Goal: Transaction & Acquisition: Obtain resource

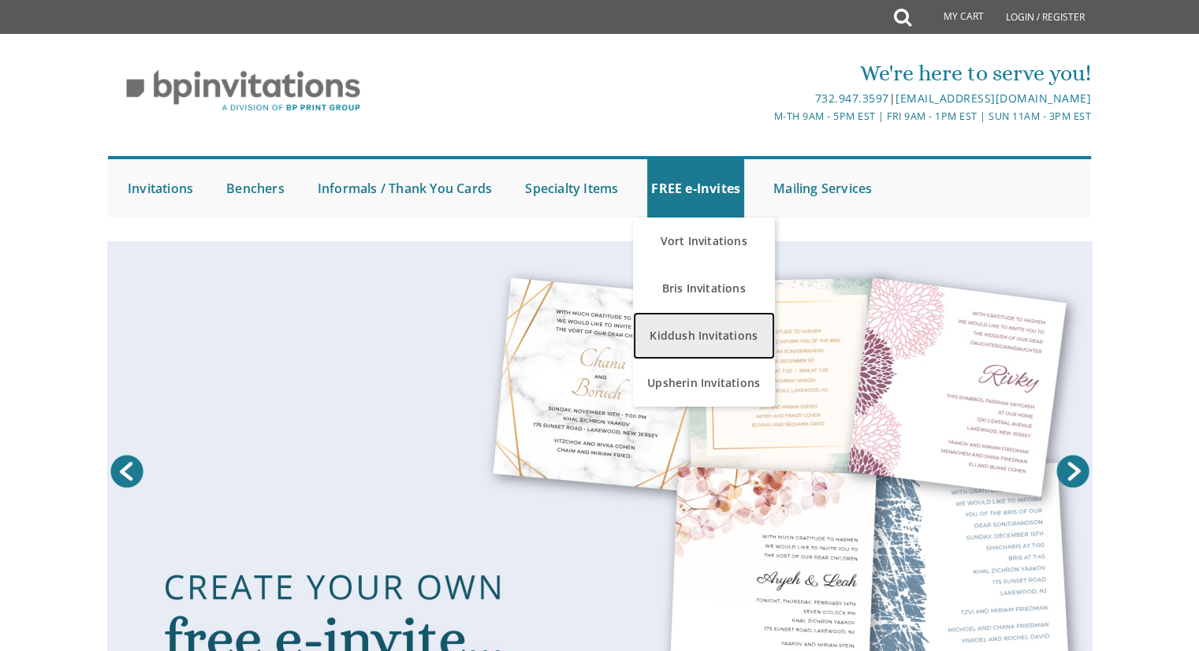
click at [682, 346] on link "Kiddush Invitations" at bounding box center [704, 335] width 142 height 47
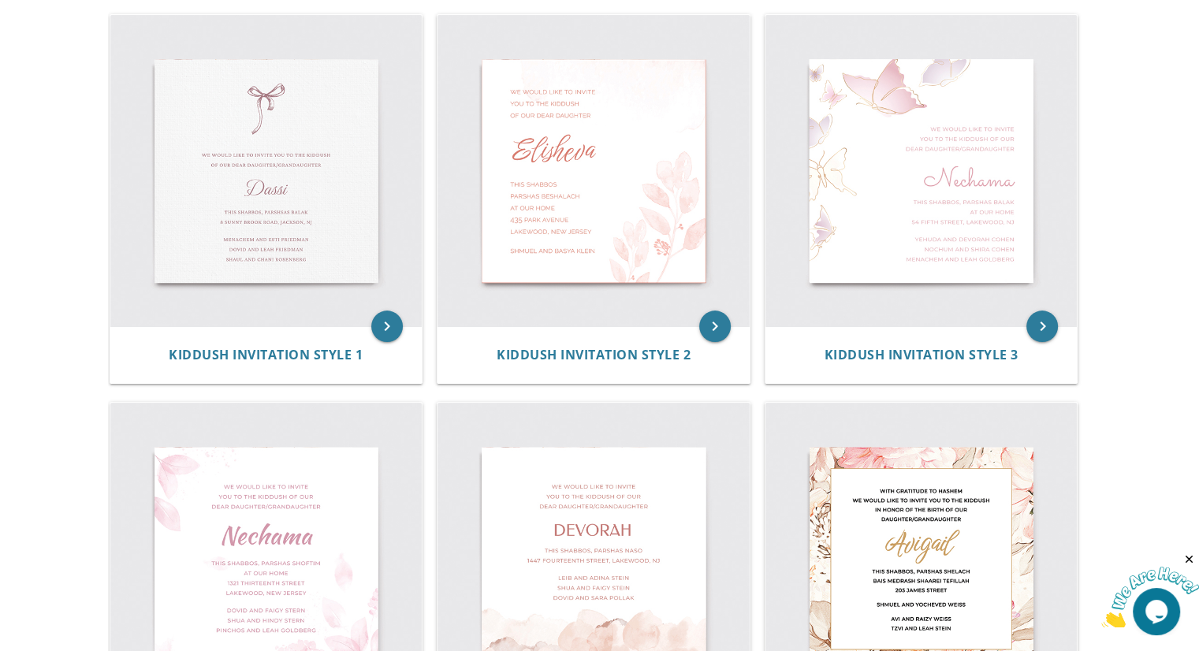
scroll to position [293, 0]
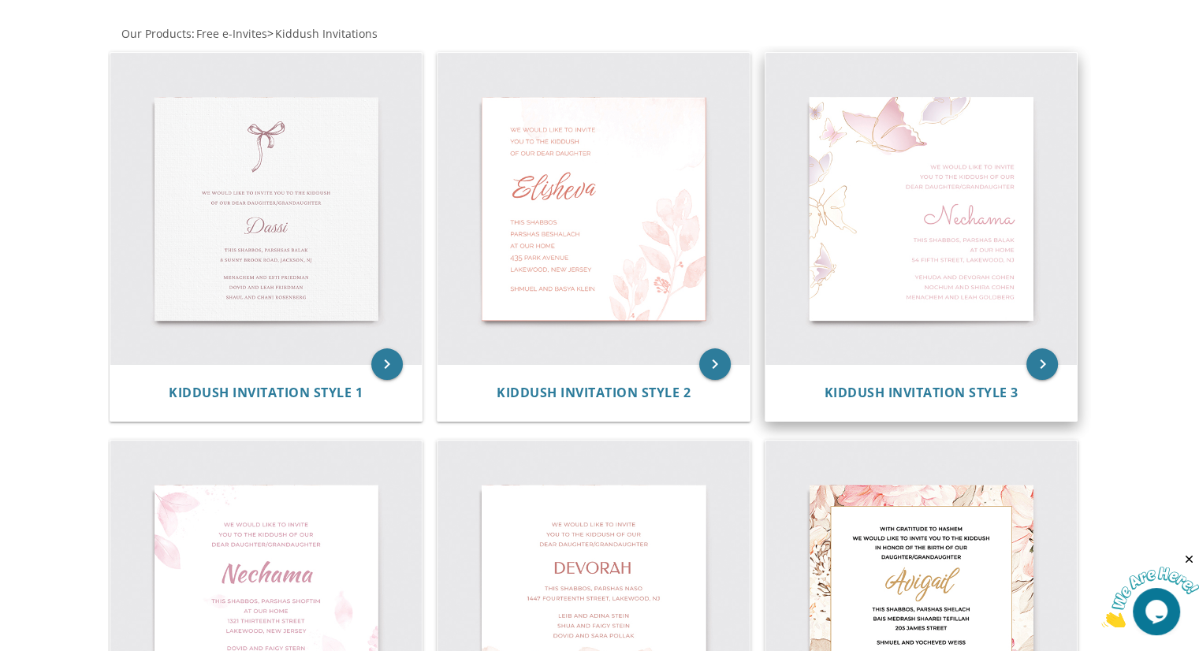
click at [895, 180] on img at bounding box center [921, 209] width 312 height 312
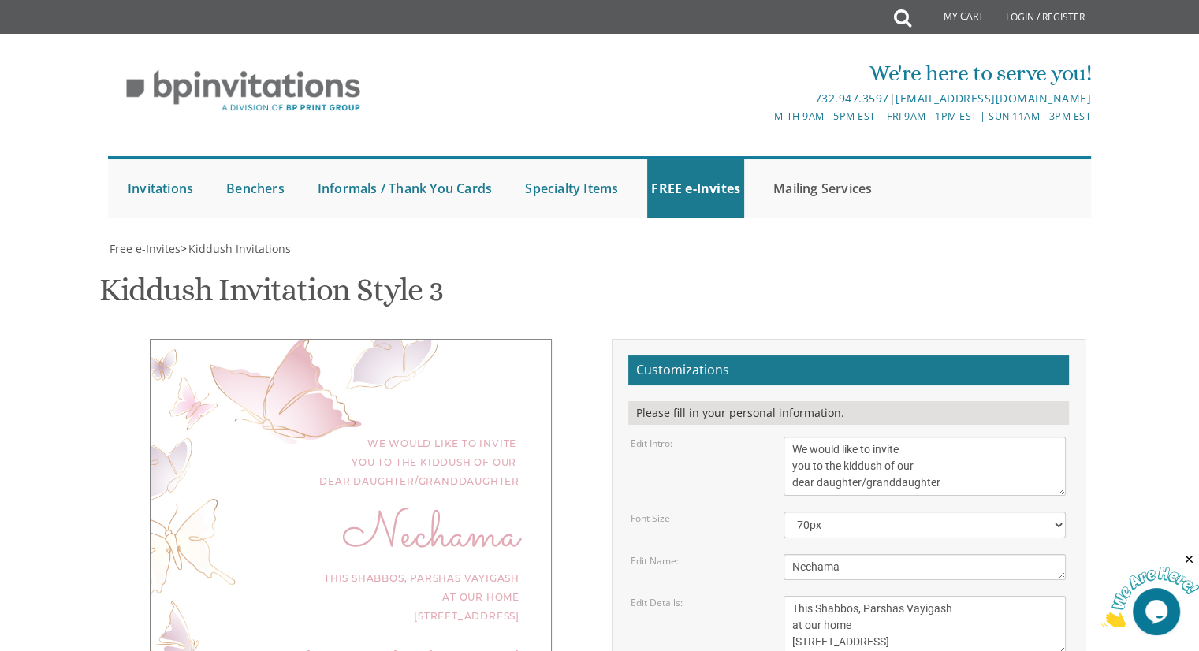
scroll to position [158, 0]
click at [848, 554] on textarea "Nechama" at bounding box center [924, 567] width 282 height 26
type textarea "[PERSON_NAME]"
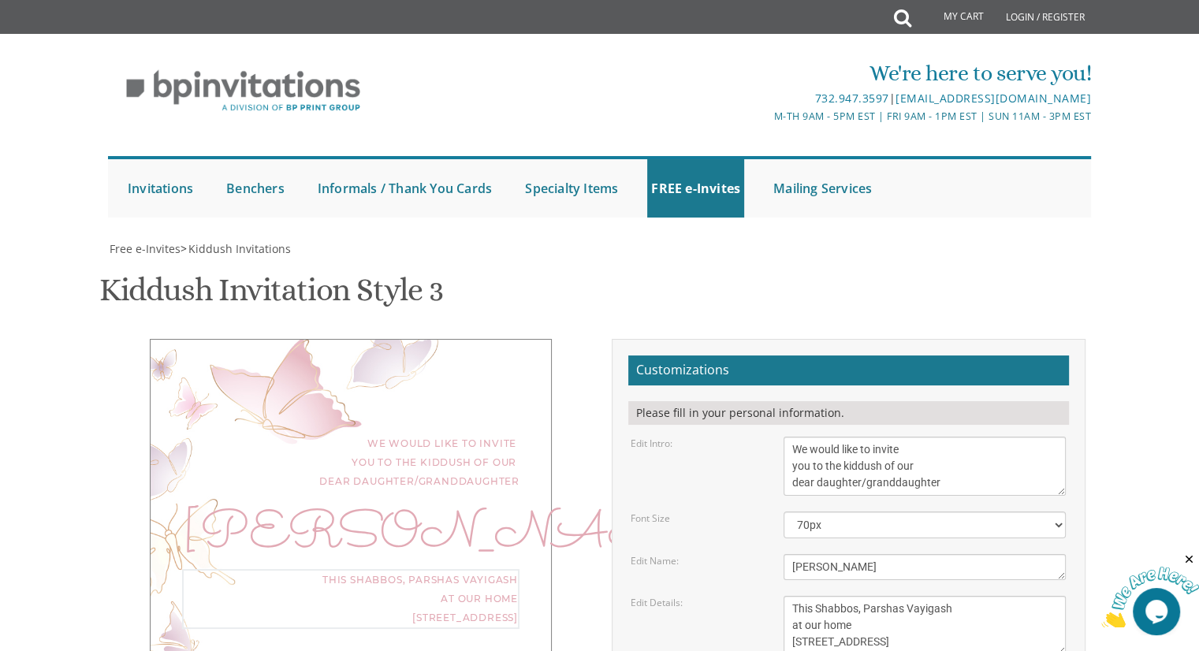
drag, startPoint x: 947, startPoint y: 447, endPoint x: 902, endPoint y: 443, distance: 45.1
click at [902, 596] on textarea "This Shabbos, Parshas Vayigash at our home [STREET_ADDRESS]" at bounding box center [924, 625] width 282 height 59
click at [934, 596] on textarea "This Shabbos, Parshas Vayigash at our home [STREET_ADDRESS]" at bounding box center [924, 625] width 282 height 59
drag, startPoint x: 852, startPoint y: 466, endPoint x: 787, endPoint y: 465, distance: 64.6
click at [790, 596] on textarea "This Shabbos, Parshas Vayigash at our home [STREET_ADDRESS]" at bounding box center [924, 625] width 282 height 59
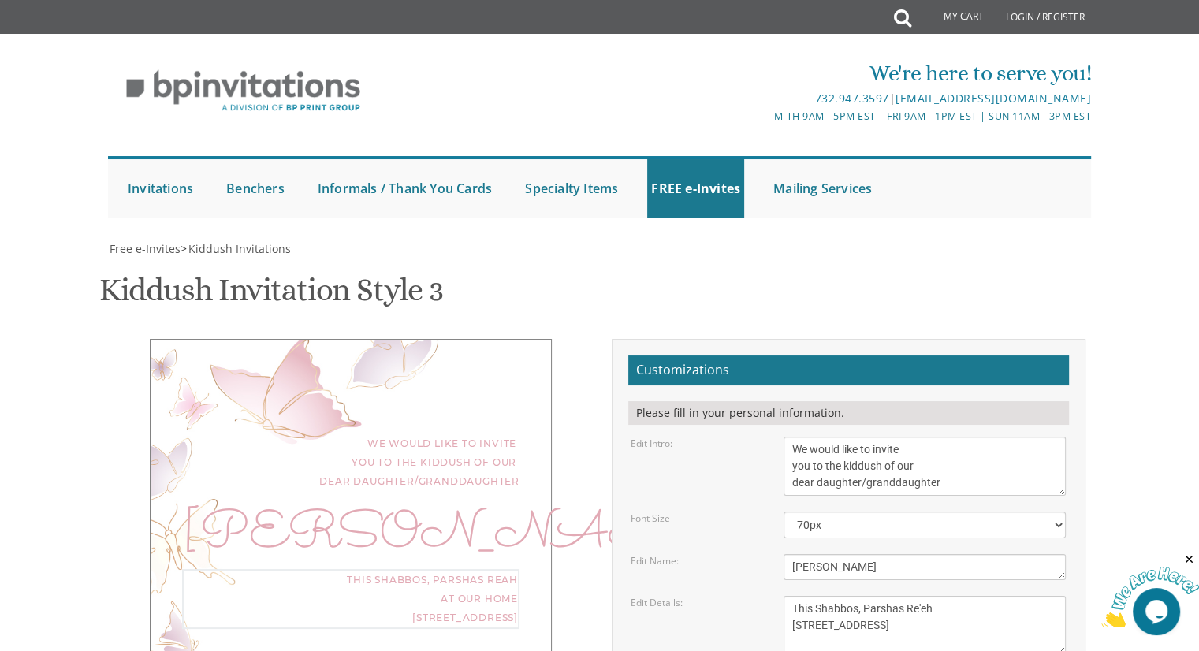
drag, startPoint x: 886, startPoint y: 464, endPoint x: 757, endPoint y: 478, distance: 130.0
click at [757, 596] on div "Edit Details: This Shabbos, [GEOGRAPHIC_DATA] at our home [STREET_ADDRESS]" at bounding box center [848, 625] width 459 height 59
type textarea "This Shabbos, Parshas Re'eh [STREET_ADDRESS]"
drag, startPoint x: 935, startPoint y: 522, endPoint x: 753, endPoint y: 516, distance: 182.2
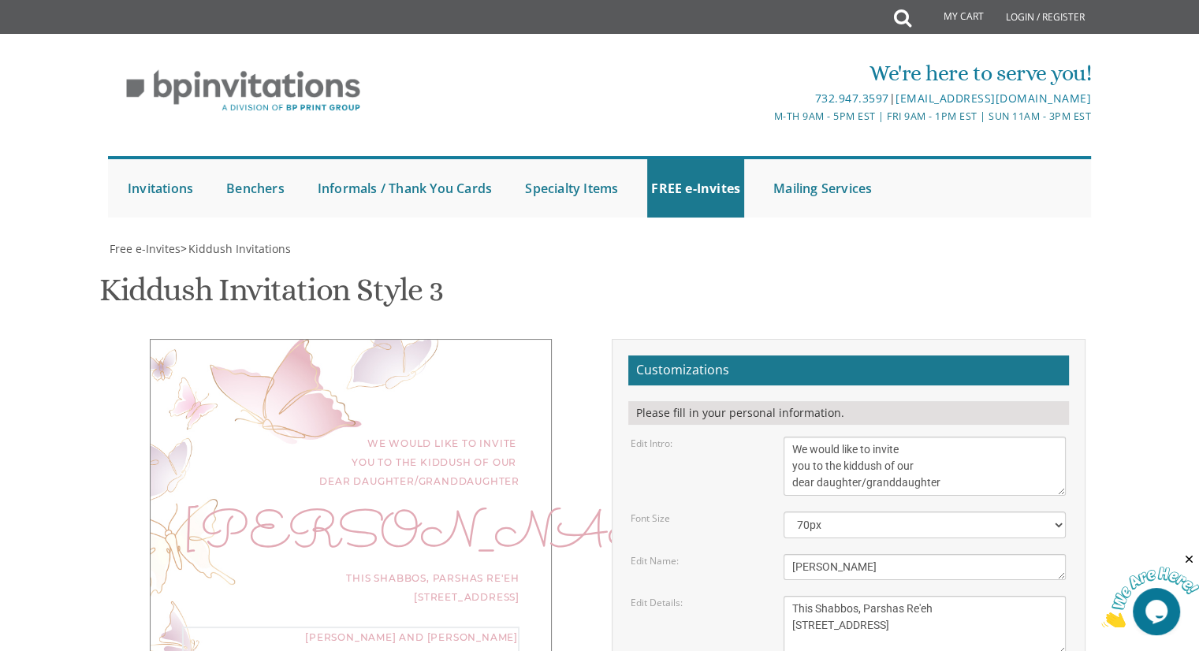
drag, startPoint x: 958, startPoint y: 537, endPoint x: 791, endPoint y: 538, distance: 166.3
drag, startPoint x: 908, startPoint y: 557, endPoint x: 798, endPoint y: 526, distance: 113.8
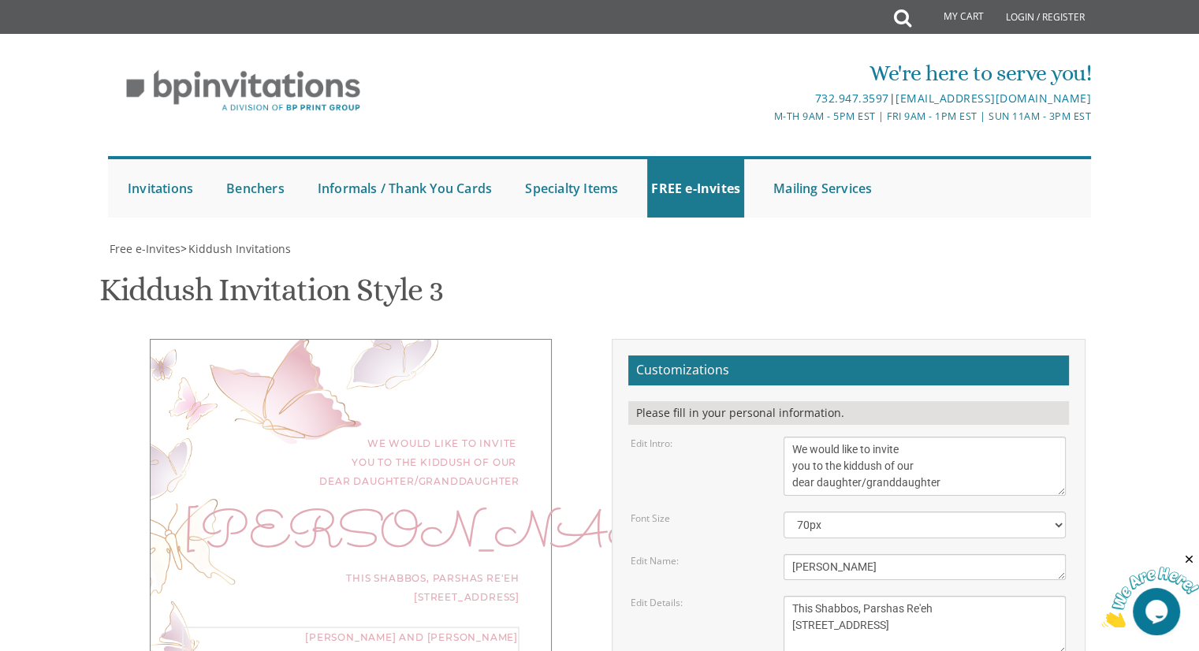
scroll to position [394, 0]
type textarea "[PERSON_NAME] and [PERSON_NAME] [PERSON_NAME] and [PERSON_NAME] and [PERSON_NAM…"
type input "[EMAIL_ADDRESS][DOMAIN_NAME]"
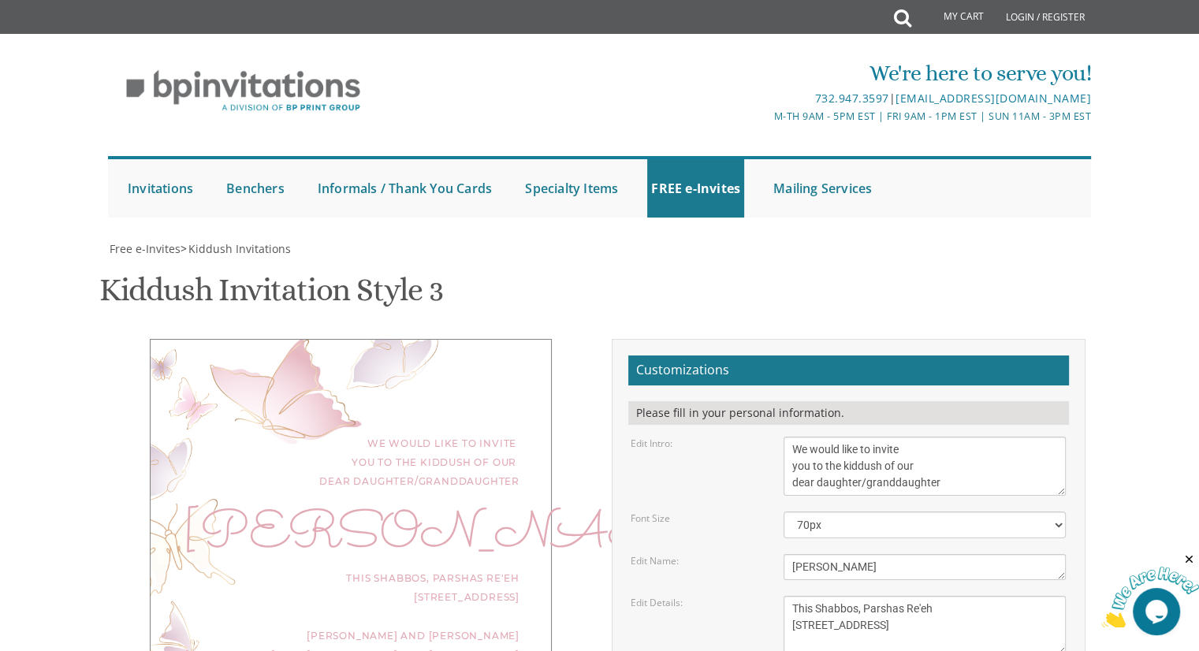
scroll to position [552, 0]
